Goal: Find specific page/section: Find specific page/section

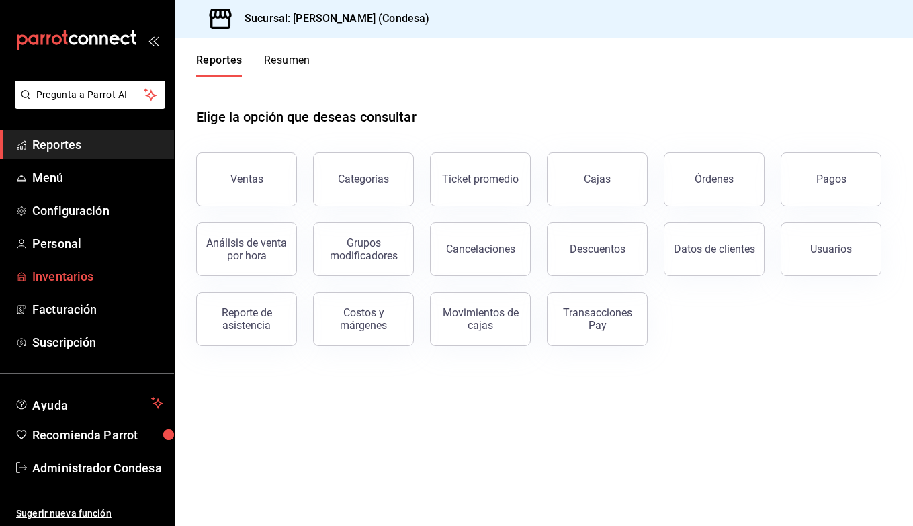
click at [95, 275] on span "Inventarios" at bounding box center [97, 276] width 131 height 18
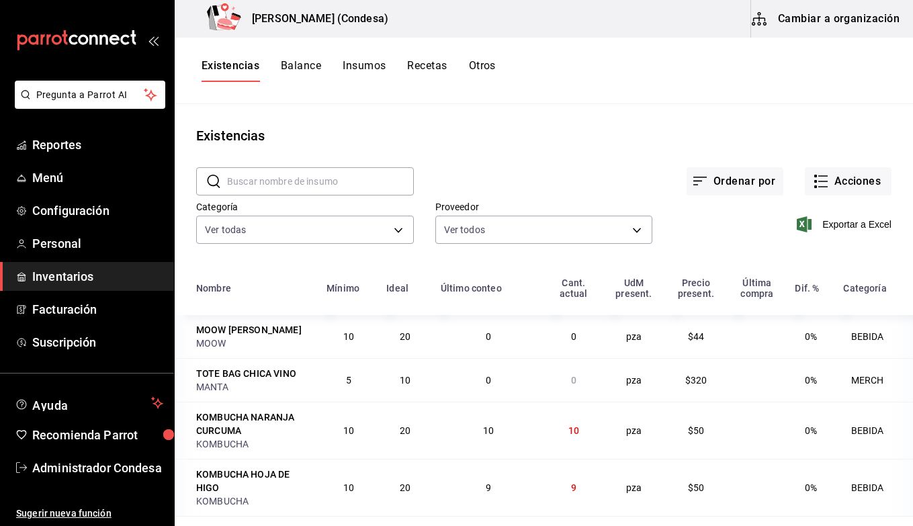
click at [288, 179] on input "text" at bounding box center [320, 181] width 187 height 27
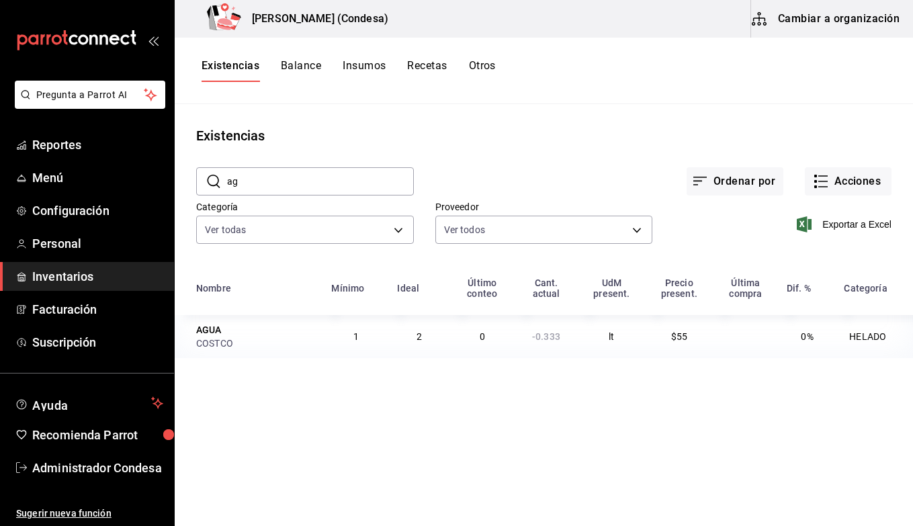
type input "a"
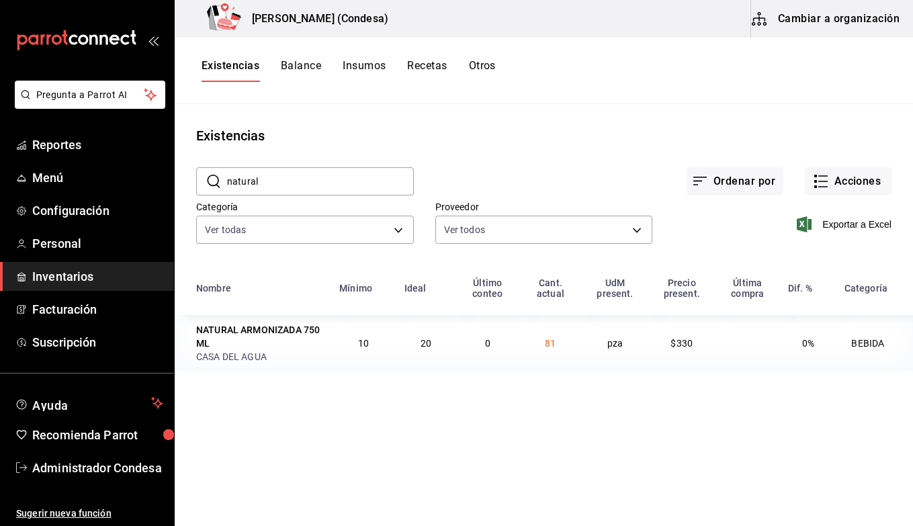
click at [484, 337] on td "0" at bounding box center [488, 343] width 64 height 56
drag, startPoint x: 557, startPoint y: 343, endPoint x: 594, endPoint y: 355, distance: 38.7
click at [594, 355] on tr "NATURAL ARMONIZADA 750 ML CASA DEL AGUA 10 20 0 81 pza $330 0% BEBIDA" at bounding box center [544, 343] width 738 height 56
click at [343, 188] on input "natural" at bounding box center [320, 181] width 187 height 27
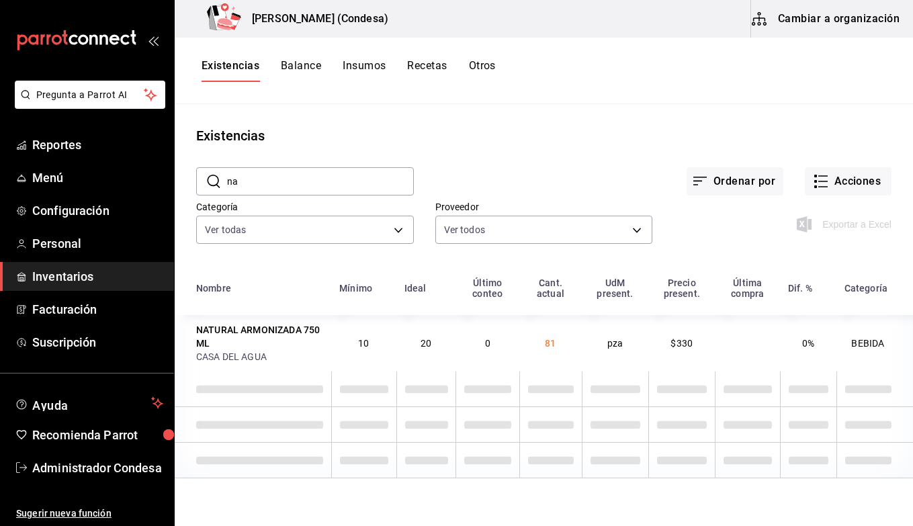
type input "n"
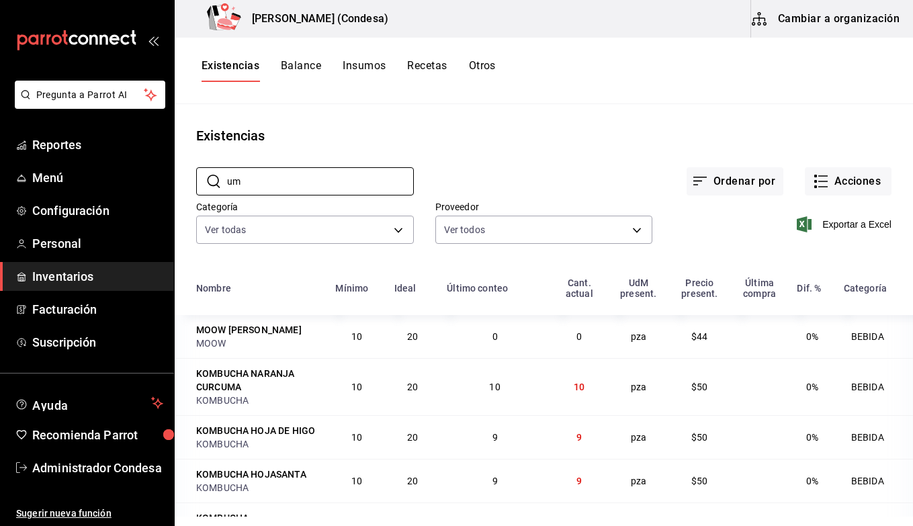
type input "u"
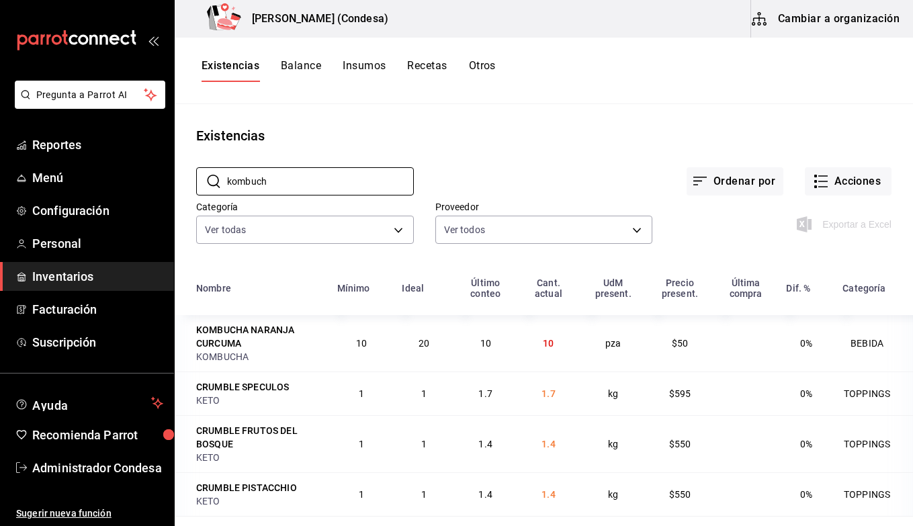
type input "kombucha"
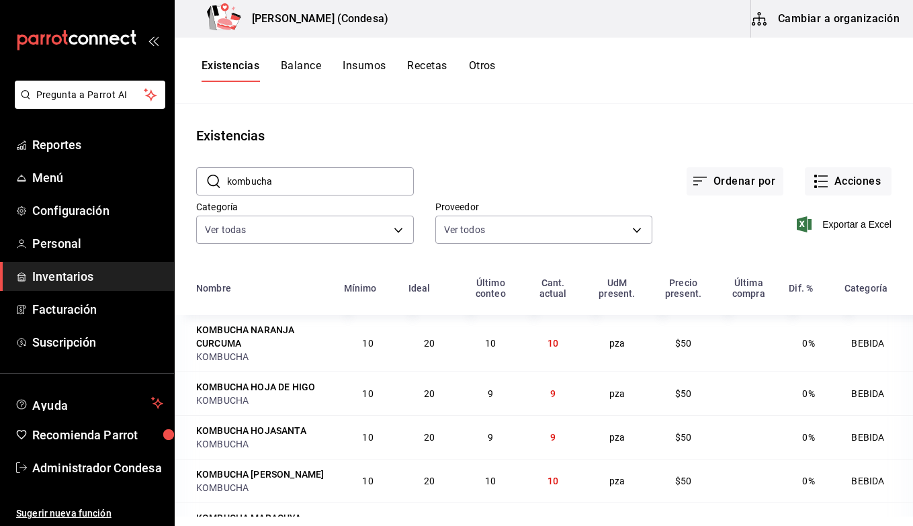
drag, startPoint x: 279, startPoint y: 180, endPoint x: 206, endPoint y: 177, distance: 72.6
click at [206, 177] on div "​ kombucha ​" at bounding box center [305, 181] width 218 height 28
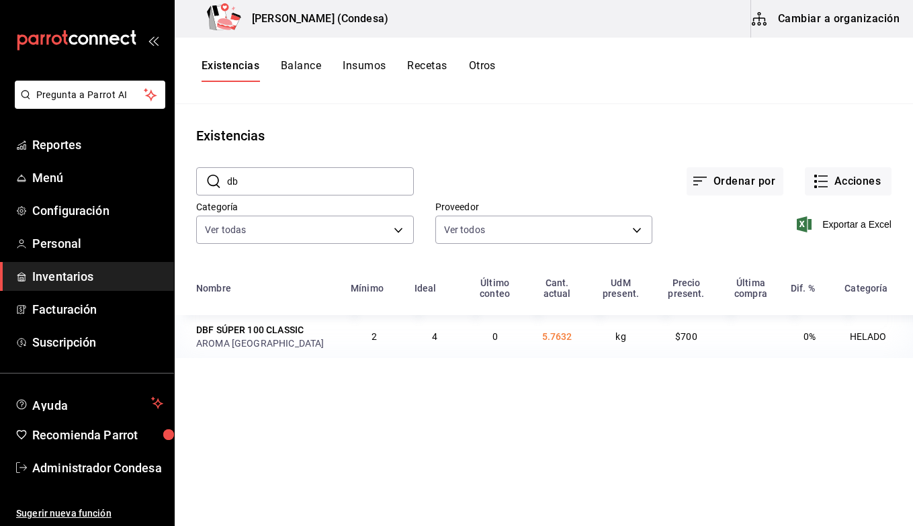
type input "d"
type input "v"
